Goal: Find specific page/section: Find specific page/section

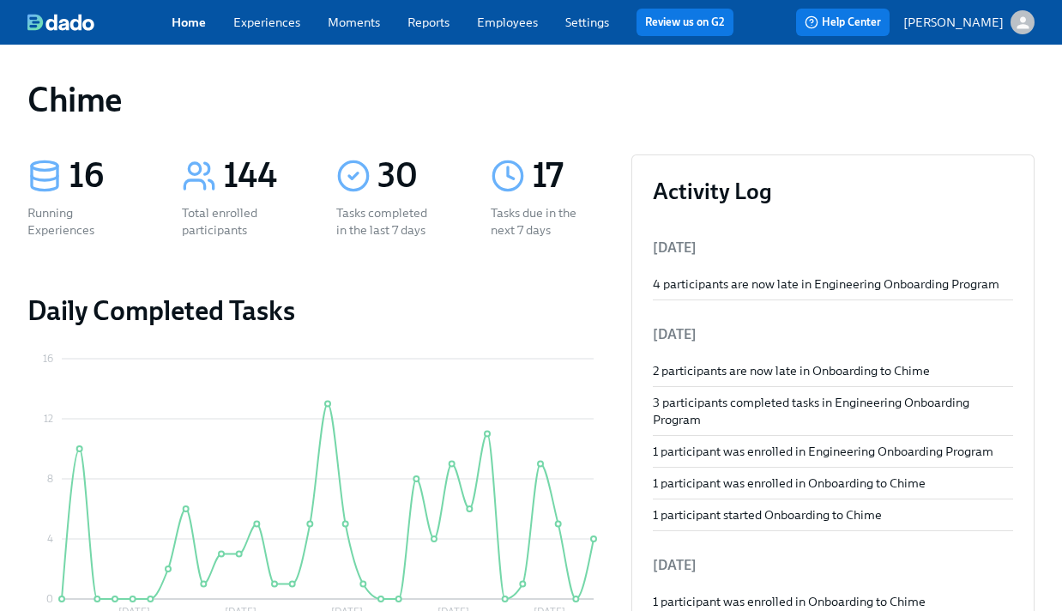
click at [266, 34] on div "Home Experiences Moments Reports Employees Settings Review us on G2" at bounding box center [459, 22] width 575 height 27
click at [280, 28] on link "Experiences" at bounding box center [266, 22] width 67 height 15
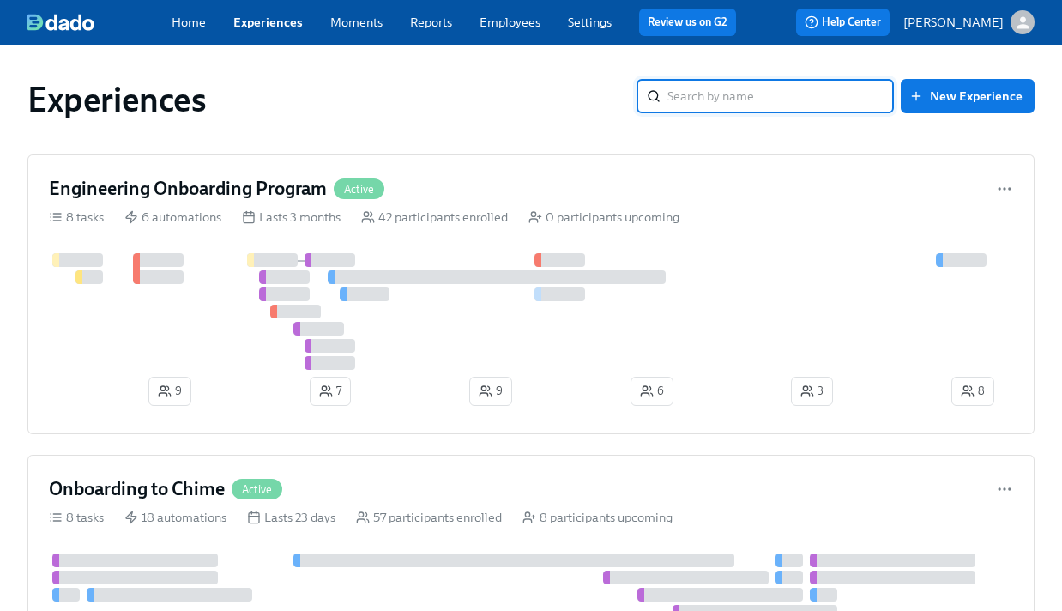
click at [368, 26] on link "Moments" at bounding box center [356, 22] width 52 height 15
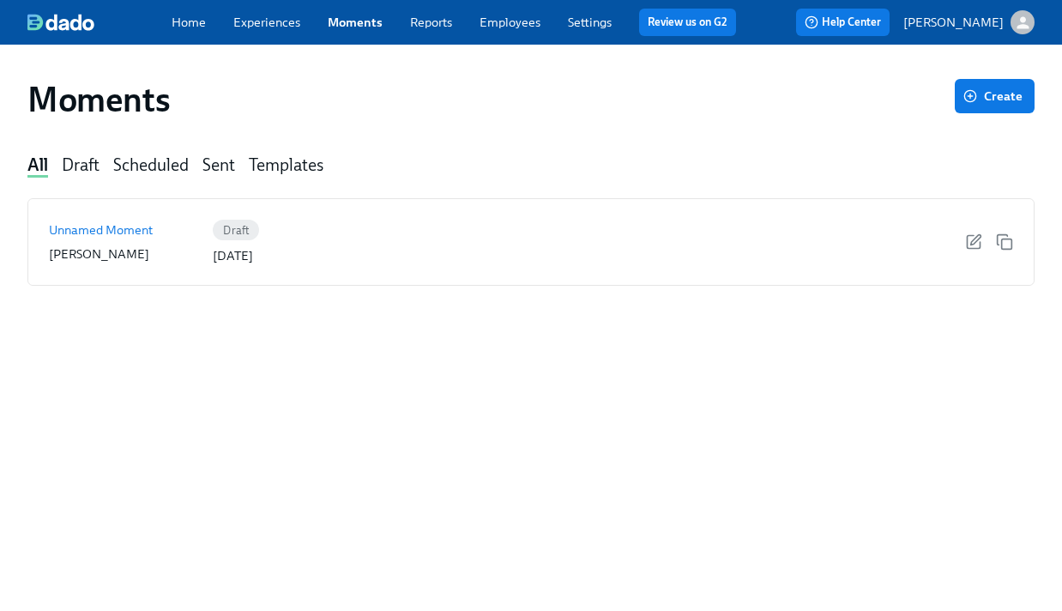
click at [240, 26] on link "Experiences" at bounding box center [266, 22] width 67 height 15
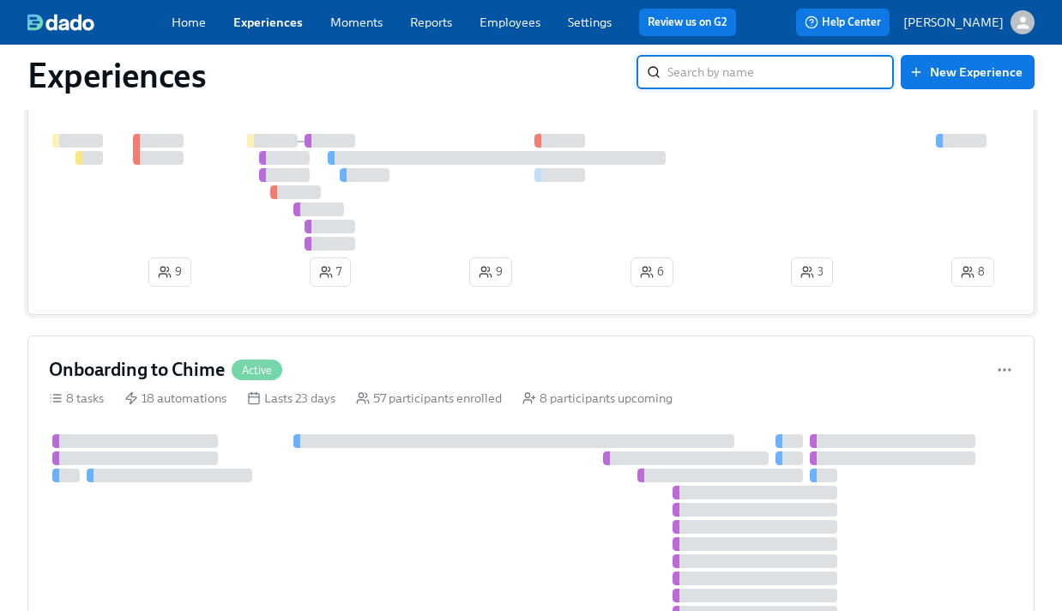
scroll to position [198, 0]
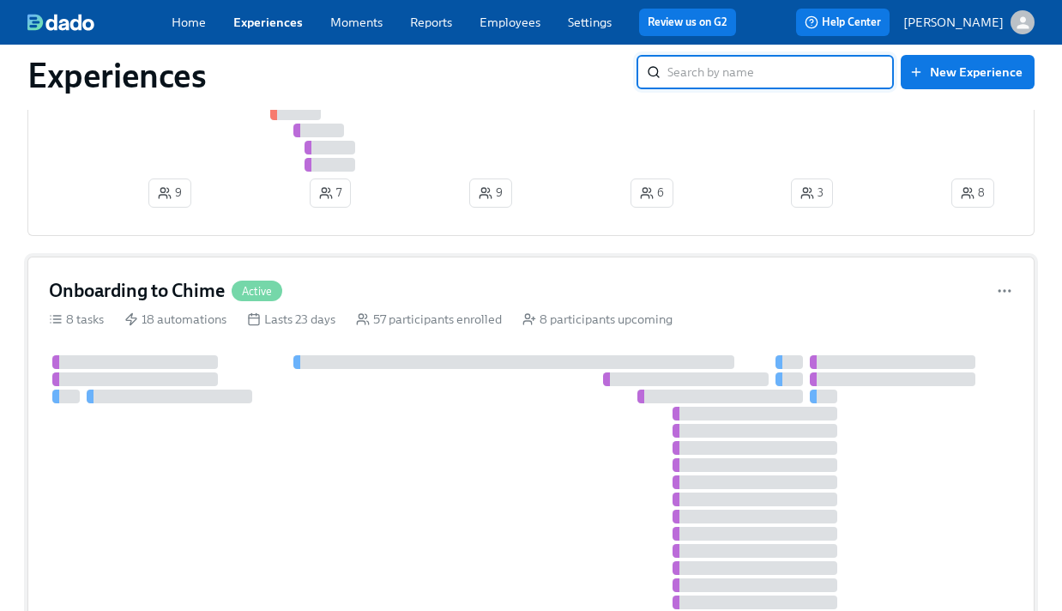
click at [531, 440] on div at bounding box center [531, 499] width 964 height 288
